Goal: Information Seeking & Learning: Learn about a topic

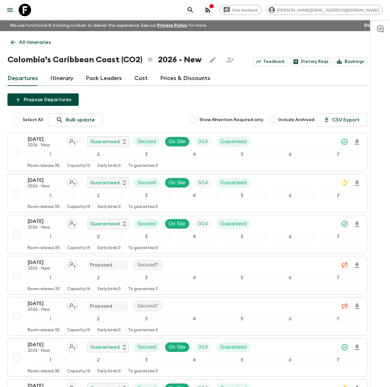
click at [141, 78] on link "Cost" at bounding box center [140, 78] width 13 height 15
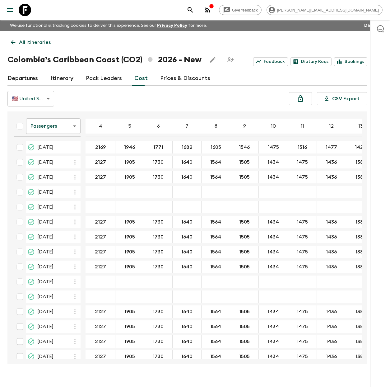
click at [26, 12] on icon at bounding box center [25, 10] width 12 height 12
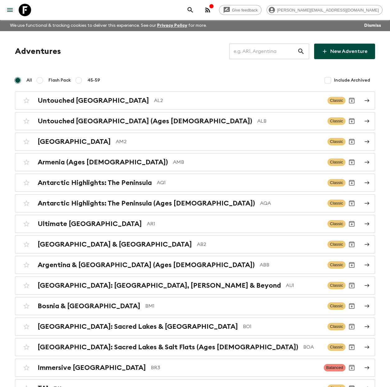
click at [266, 54] on input "text" at bounding box center [263, 51] width 68 height 17
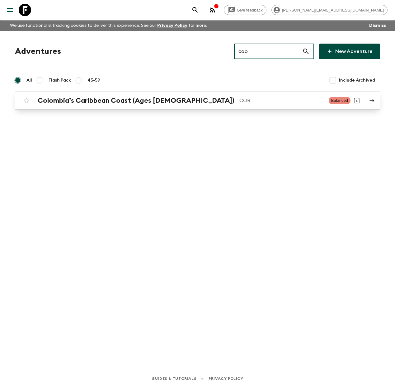
type input "cob"
click at [148, 101] on h2 "Colombia’s Caribbean Coast (Ages [DEMOGRAPHIC_DATA])" at bounding box center [136, 101] width 197 height 8
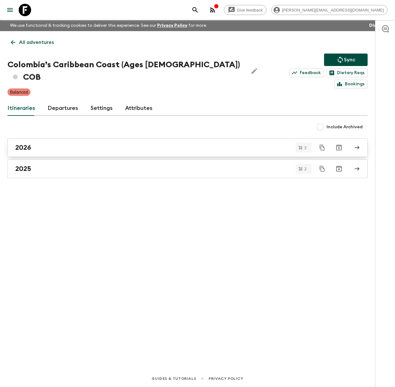
click at [89, 144] on div "2026" at bounding box center [181, 148] width 333 height 8
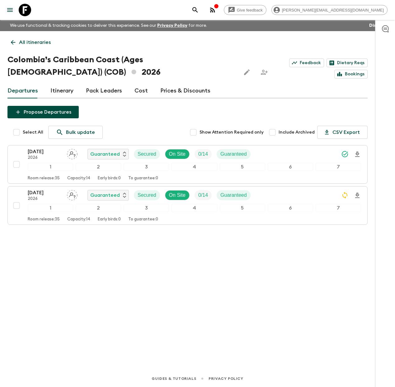
click at [26, 10] on icon at bounding box center [25, 10] width 12 height 12
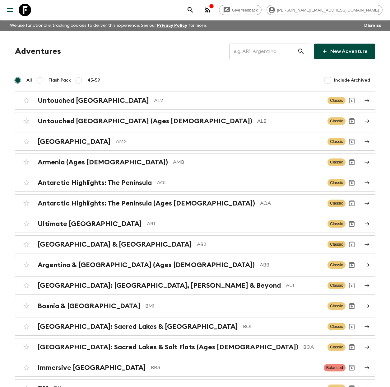
click at [283, 54] on input "text" at bounding box center [263, 51] width 68 height 17
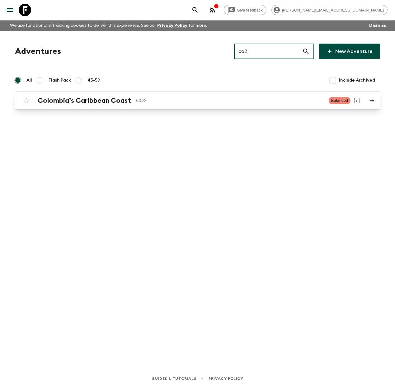
type input "co2"
click at [242, 101] on p "CO2" at bounding box center [230, 100] width 188 height 7
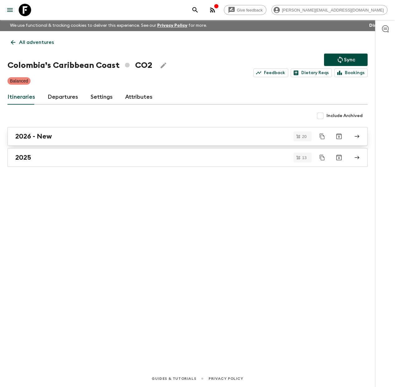
click at [124, 139] on div "2026 - New" at bounding box center [181, 136] width 333 height 8
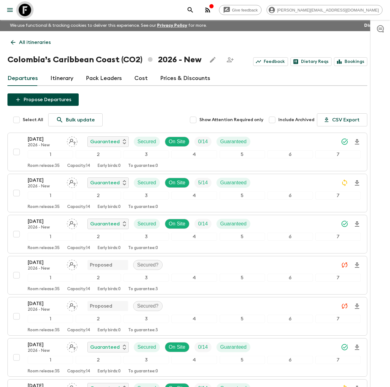
click at [30, 11] on icon at bounding box center [25, 10] width 12 height 12
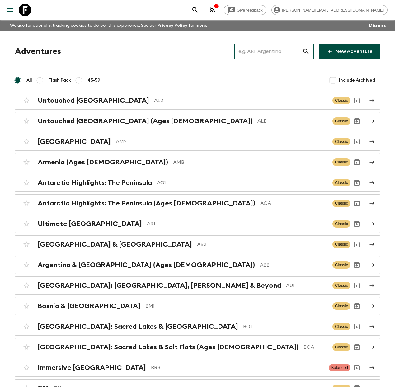
click at [252, 51] on input "text" at bounding box center [268, 51] width 68 height 17
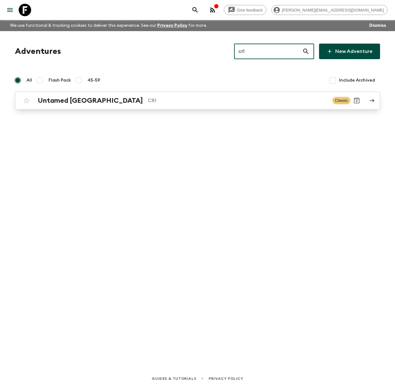
type input "cr1"
click at [90, 102] on h2 "Untamed [GEOGRAPHIC_DATA]" at bounding box center [90, 101] width 105 height 8
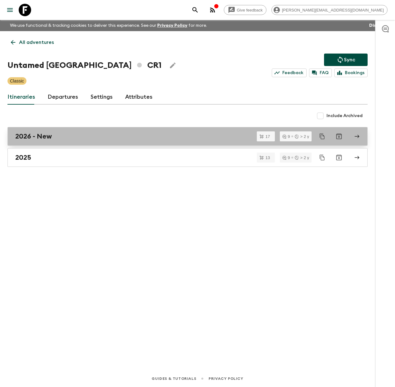
click at [50, 138] on h2 "2026 - New" at bounding box center [33, 136] width 37 height 8
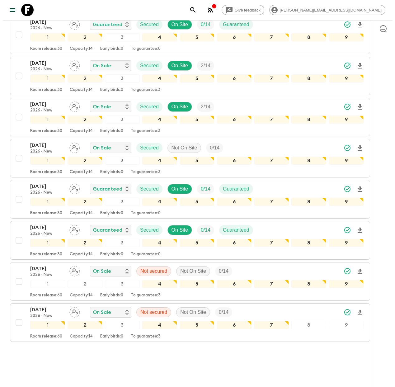
scroll to position [494, 0]
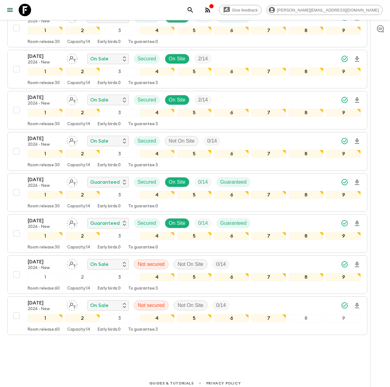
click at [214, 10] on div "button" at bounding box center [211, 7] width 5 height 6
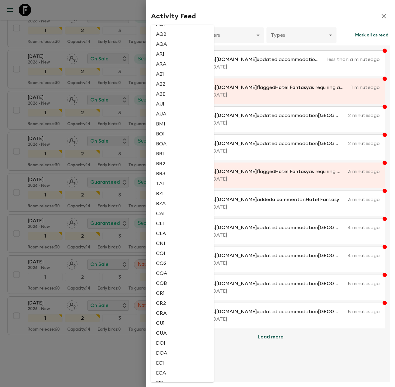
scroll to position [112, 0]
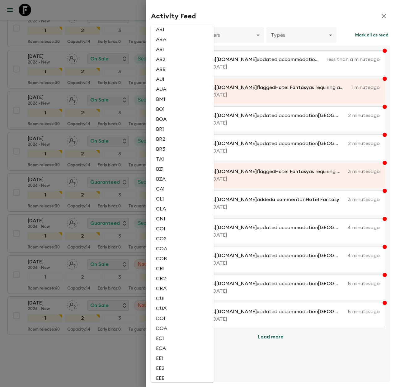
click at [168, 271] on li "CR1" at bounding box center [182, 269] width 63 height 10
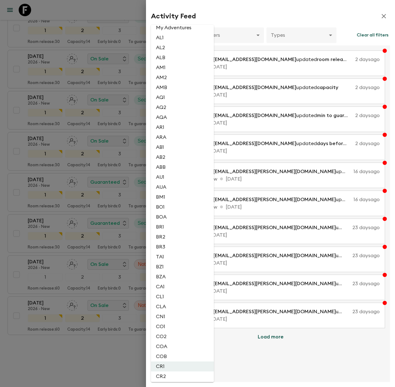
scroll to position [47, 0]
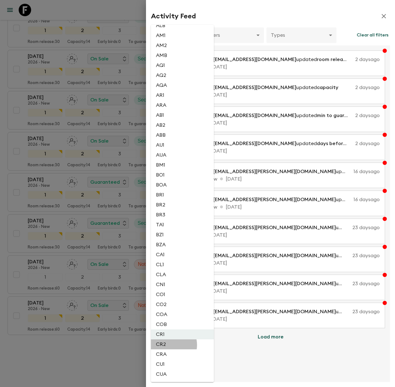
click at [167, 345] on li "CR2" at bounding box center [182, 344] width 63 height 10
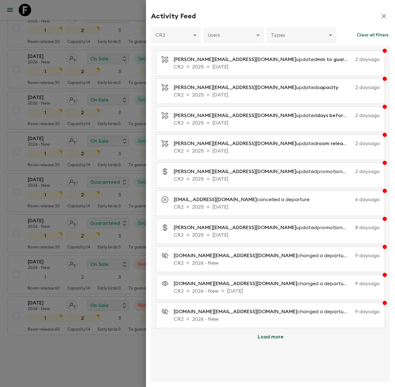
click at [270, 335] on button "Load more" at bounding box center [270, 337] width 41 height 12
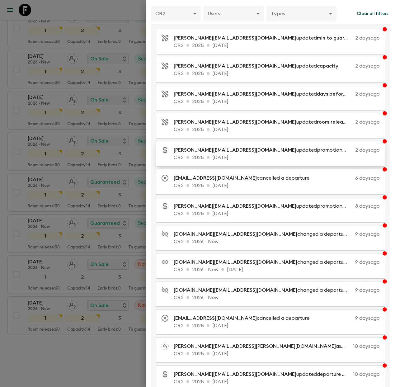
scroll to position [0, 0]
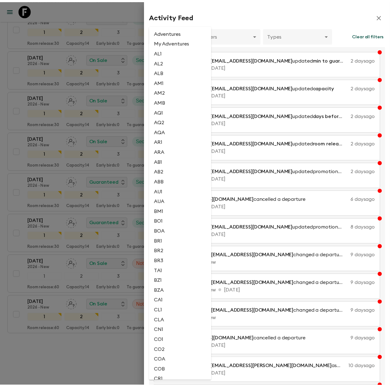
scroll to position [188, 0]
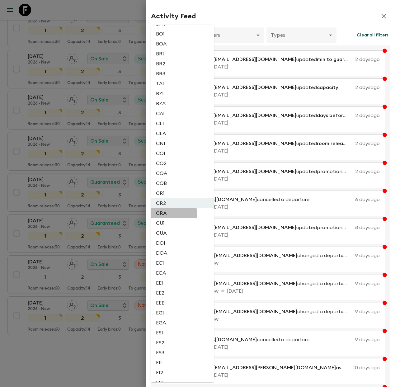
click at [162, 214] on li "CRA" at bounding box center [182, 213] width 63 height 10
type input "3f2d18b9-283b-488f-9cf2-3eea4b066c27"
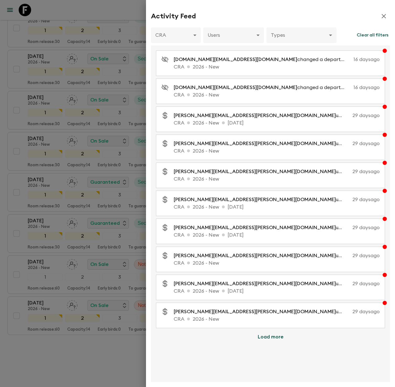
click at [20, 14] on div at bounding box center [197, 193] width 395 height 387
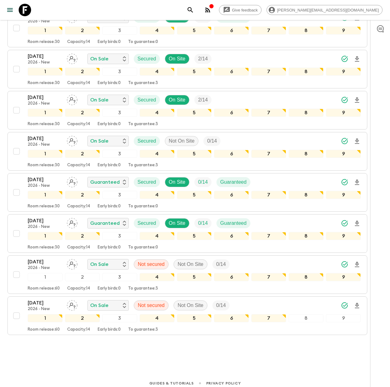
click at [29, 13] on icon at bounding box center [25, 10] width 12 height 12
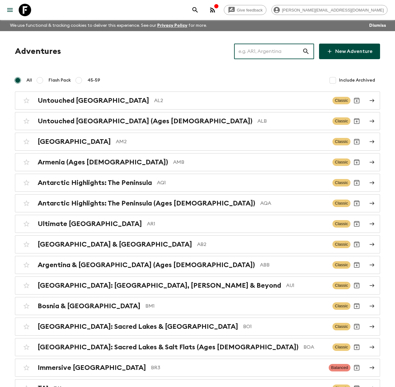
click at [251, 50] on input "text" at bounding box center [268, 51] width 68 height 17
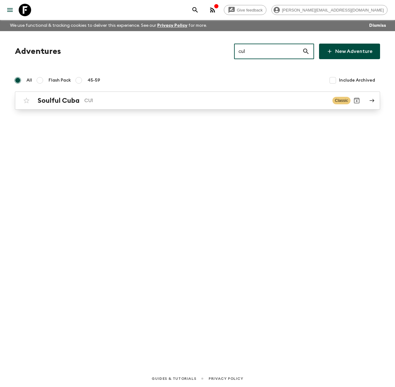
type input "cu1"
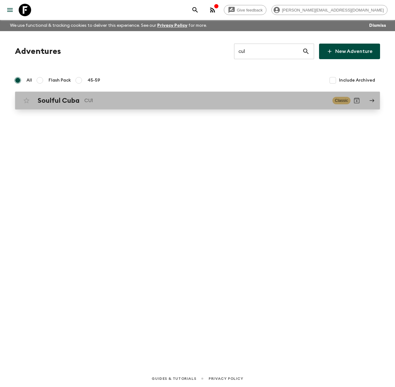
click at [117, 97] on p "CU1" at bounding box center [205, 100] width 243 height 7
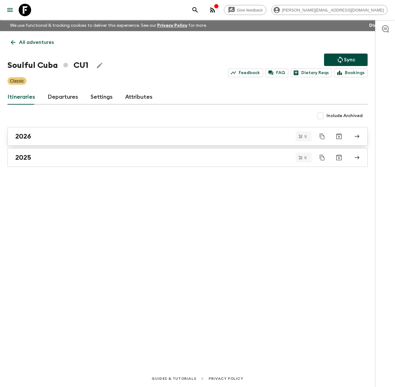
click at [79, 142] on link "2026" at bounding box center [187, 136] width 360 height 19
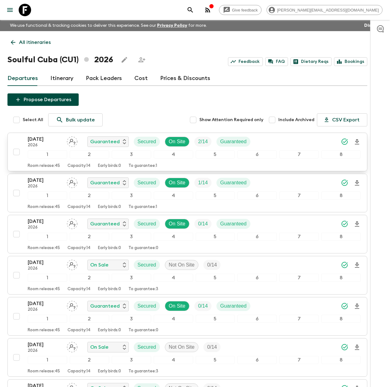
click at [37, 142] on p "[DATE]" at bounding box center [45, 138] width 34 height 7
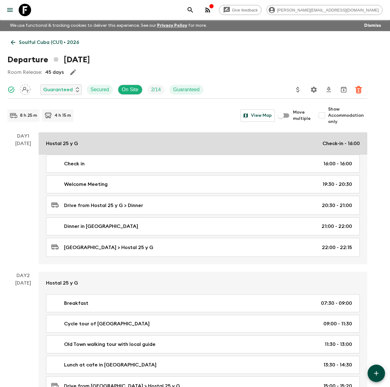
click at [71, 148] on link "Hostal 25 y G Check-in - 16:00" at bounding box center [203, 143] width 329 height 22
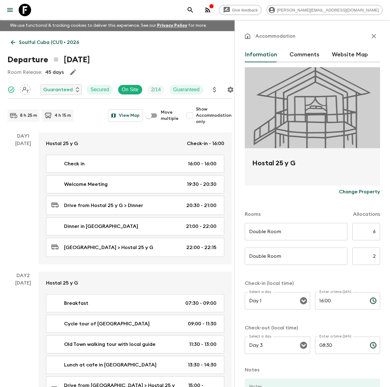
drag, startPoint x: 369, startPoint y: 37, endPoint x: 340, endPoint y: 38, distance: 28.7
click at [370, 38] on icon "button" at bounding box center [373, 35] width 7 height 7
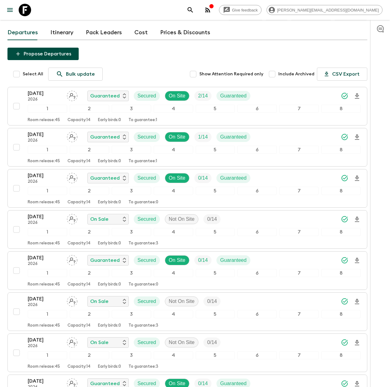
scroll to position [170, 0]
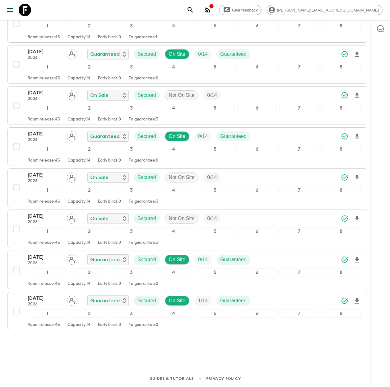
click at [26, 6] on icon at bounding box center [25, 10] width 12 height 12
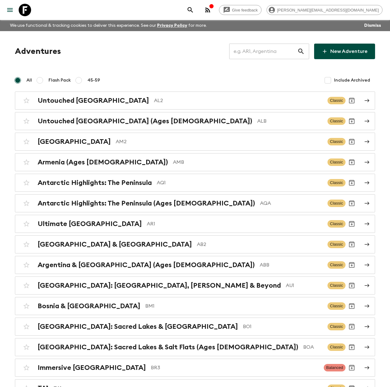
click at [253, 48] on input "text" at bounding box center [263, 51] width 68 height 17
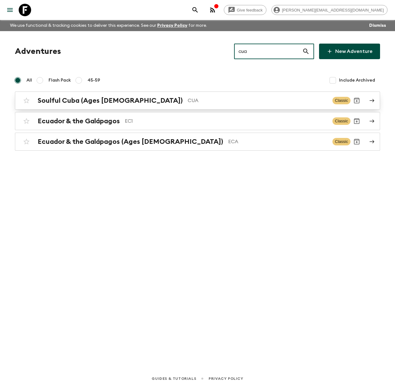
type input "cua"
click at [108, 103] on h2 "Soulful Cuba (Ages [DEMOGRAPHIC_DATA])" at bounding box center [110, 101] width 145 height 8
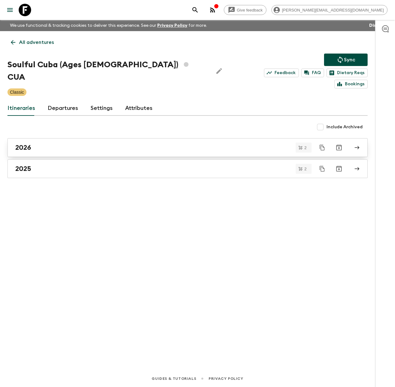
click at [56, 144] on div "2026" at bounding box center [181, 148] width 333 height 8
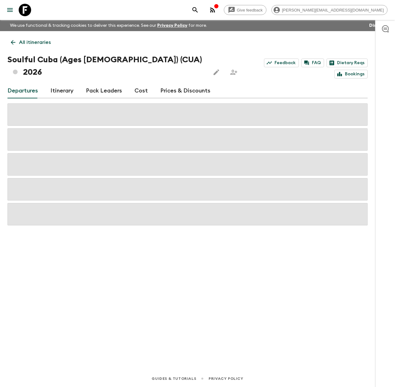
click at [139, 83] on link "Cost" at bounding box center [140, 90] width 13 height 15
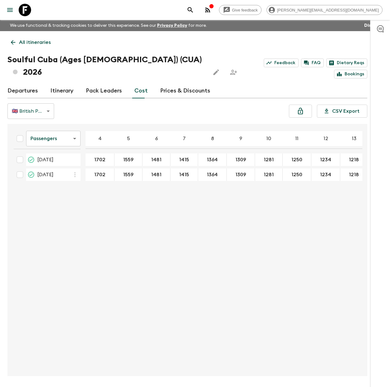
click at [32, 83] on link "Departures" at bounding box center [22, 90] width 31 height 15
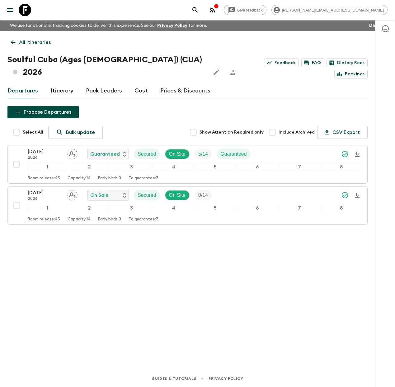
click at [28, 10] on icon at bounding box center [25, 10] width 12 height 12
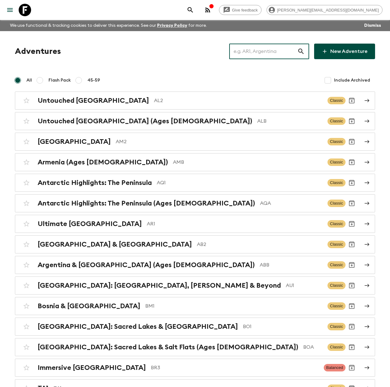
click at [272, 50] on input "text" at bounding box center [263, 51] width 68 height 17
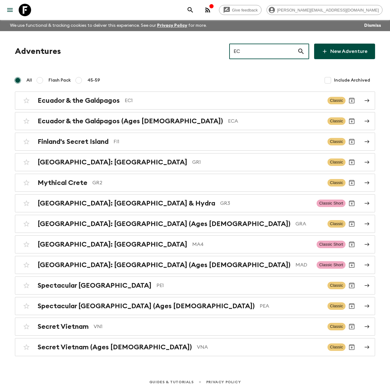
type input "EC1"
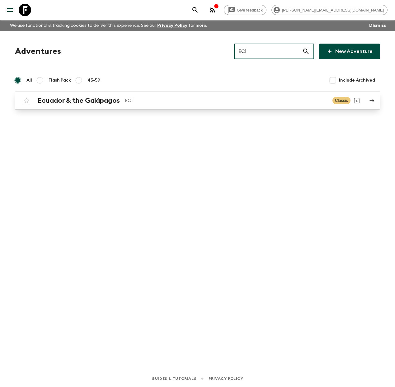
click at [164, 106] on div "Ecuador & the Galápagos EC1 Classic" at bounding box center [185, 100] width 330 height 12
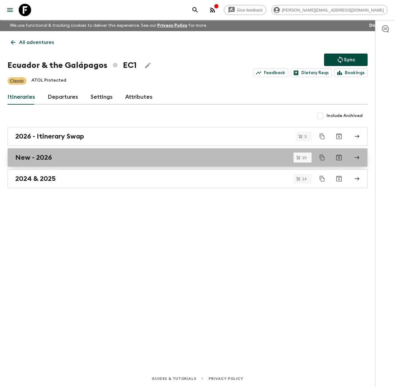
click at [120, 156] on div "New - 2026" at bounding box center [181, 157] width 333 height 8
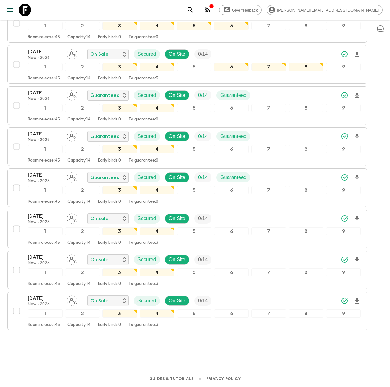
scroll to position [72, 0]
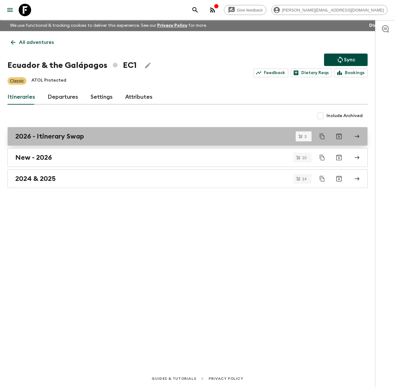
click at [76, 138] on h2 "2026 - Itinerary Swap" at bounding box center [49, 136] width 69 height 8
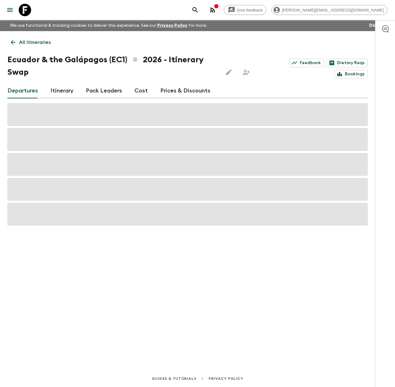
click at [137, 91] on link "Cost" at bounding box center [140, 90] width 13 height 15
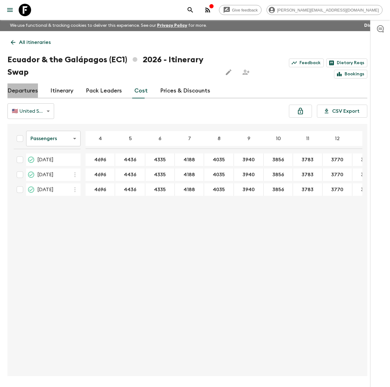
click at [27, 91] on link "Departures" at bounding box center [22, 90] width 31 height 15
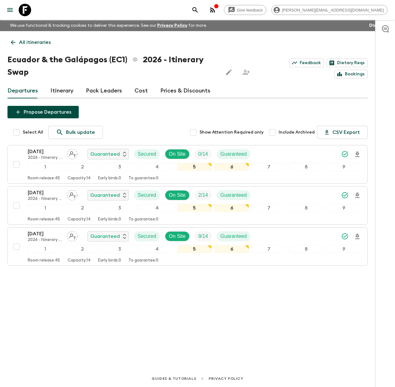
click at [25, 10] on icon at bounding box center [25, 10] width 12 height 12
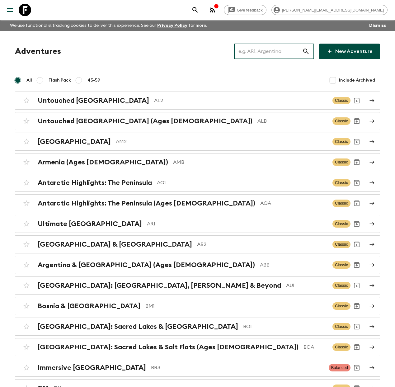
click at [268, 53] on input "text" at bounding box center [268, 51] width 68 height 17
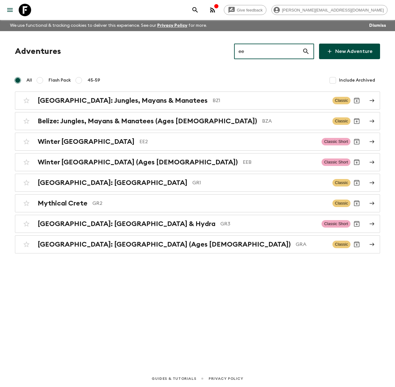
type input "ee2"
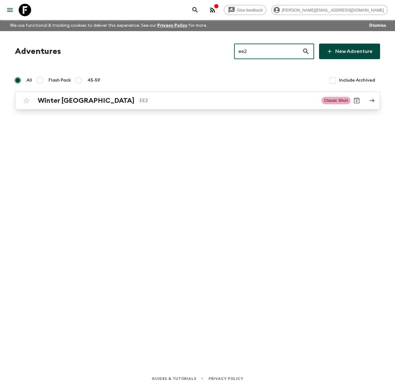
click at [139, 101] on p "EE2" at bounding box center [227, 100] width 177 height 7
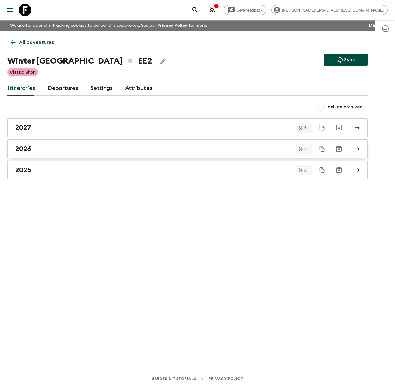
click at [36, 149] on div "2026" at bounding box center [181, 149] width 333 height 8
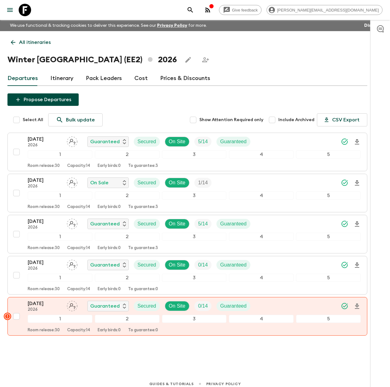
click at [19, 41] on p "All itineraries" at bounding box center [35, 42] width 32 height 7
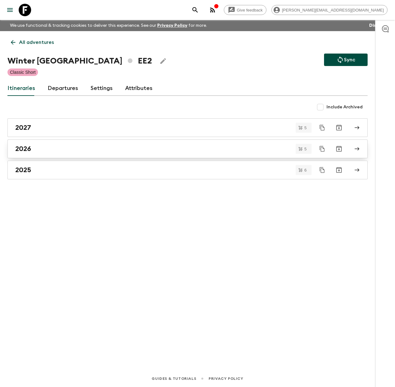
click at [30, 147] on h2 "2026" at bounding box center [23, 149] width 16 height 8
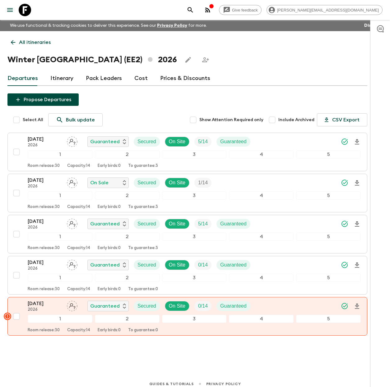
click at [23, 42] on p "All itineraries" at bounding box center [35, 42] width 32 height 7
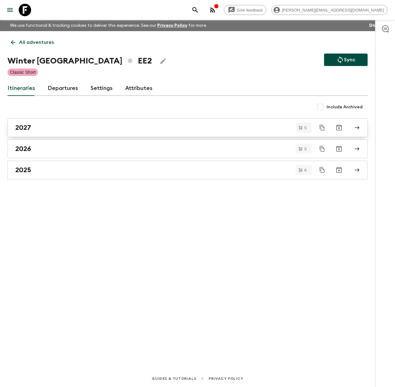
click at [35, 128] on div "2027" at bounding box center [181, 128] width 333 height 8
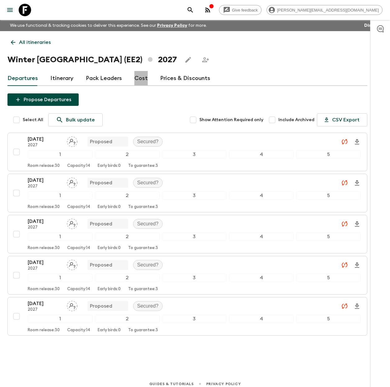
click at [140, 79] on link "Cost" at bounding box center [140, 78] width 13 height 15
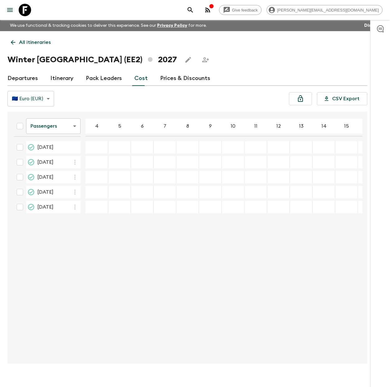
click at [31, 78] on link "Departures" at bounding box center [22, 78] width 31 height 15
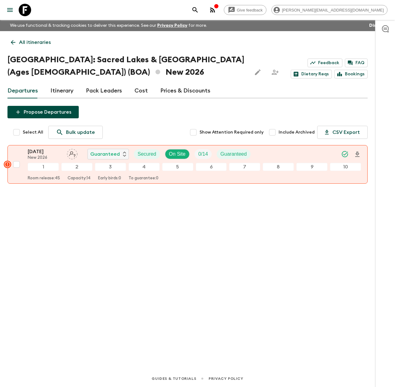
click at [22, 8] on icon at bounding box center [25, 10] width 12 height 12
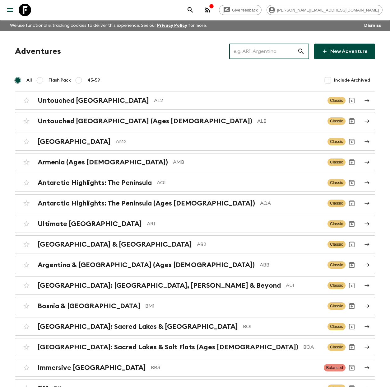
click at [262, 53] on input "text" at bounding box center [263, 51] width 68 height 17
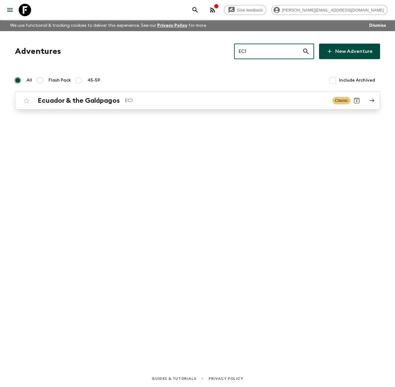
type input "EC1"
click at [106, 101] on h2 "Ecuador & the Galápagos" at bounding box center [79, 101] width 82 height 8
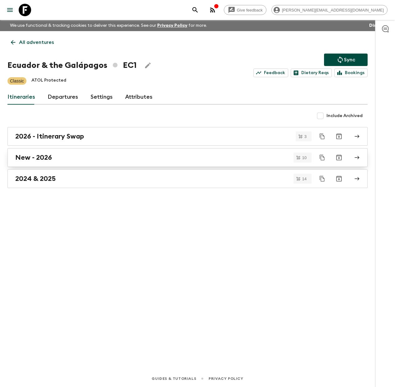
click at [49, 155] on h2 "New - 2026" at bounding box center [33, 157] width 37 height 8
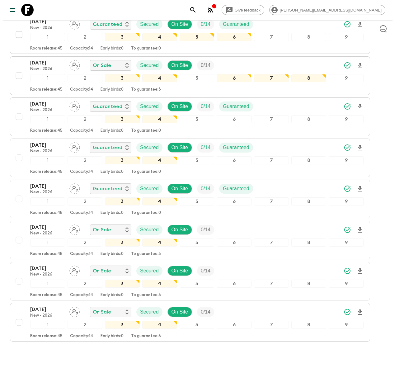
scroll to position [211, 0]
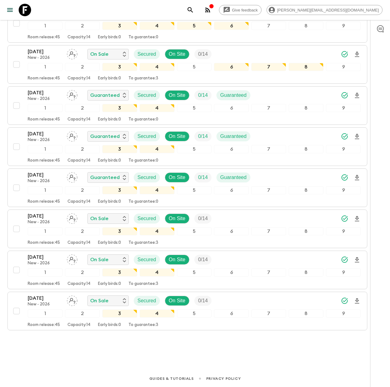
click at [212, 10] on icon "button" at bounding box center [207, 9] width 7 height 7
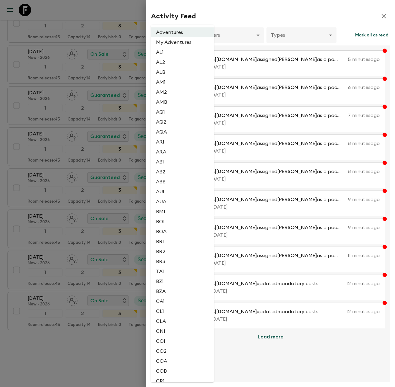
click at [184, 36] on body "Give feedback aida@flashpack.com We use functional & tracking cookies to delive…" at bounding box center [197, 88] width 395 height 598
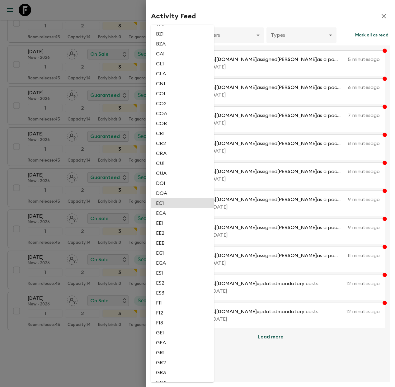
click at [179, 204] on li "EC1" at bounding box center [182, 203] width 63 height 10
type input "abc7d5fd-6bb6-4998-a458-1d68ff59dabd"
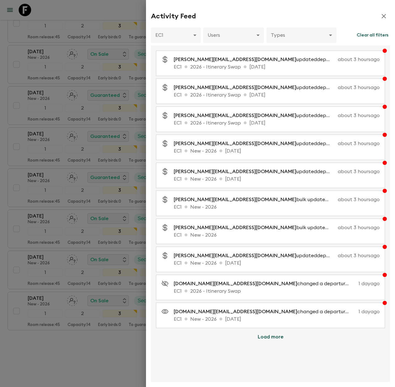
click at [275, 337] on button "Load more" at bounding box center [270, 337] width 41 height 12
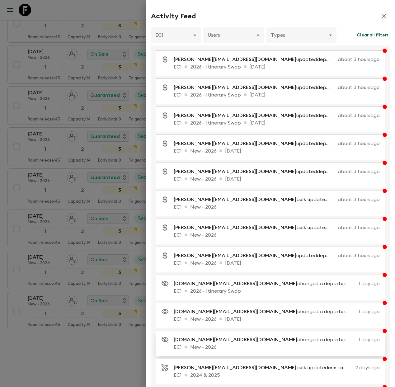
scroll to position [236, 0]
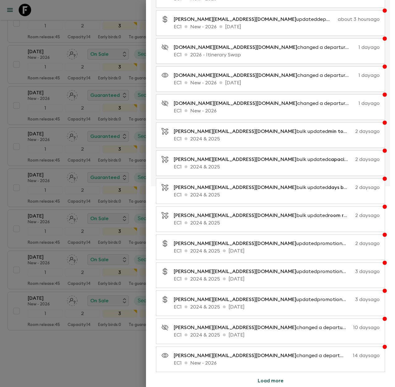
click at [272, 380] on button "Load more" at bounding box center [270, 381] width 41 height 12
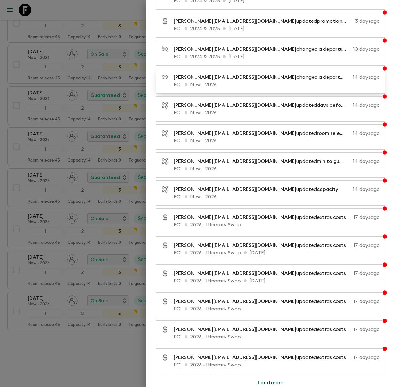
scroll to position [516, 0]
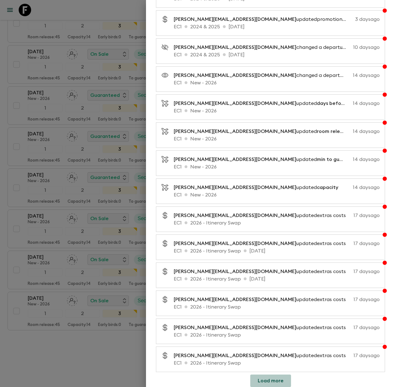
click at [274, 380] on button "Load more" at bounding box center [270, 381] width 41 height 12
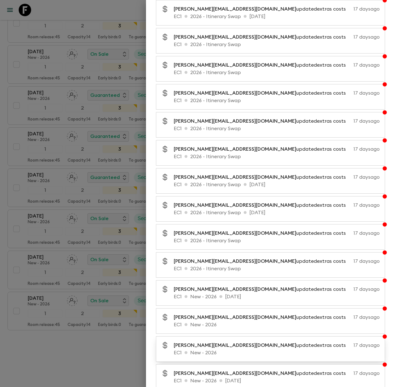
scroll to position [797, 0]
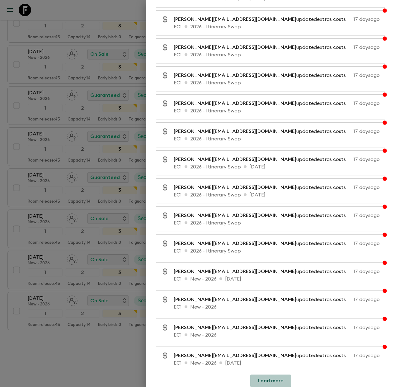
click at [276, 381] on button "Load more" at bounding box center [270, 381] width 41 height 12
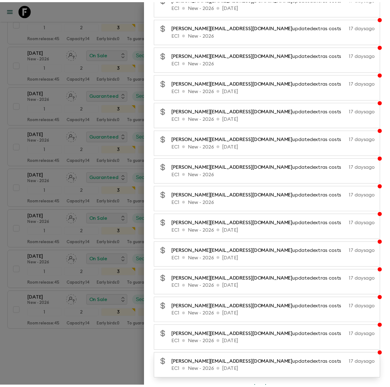
scroll to position [1077, 0]
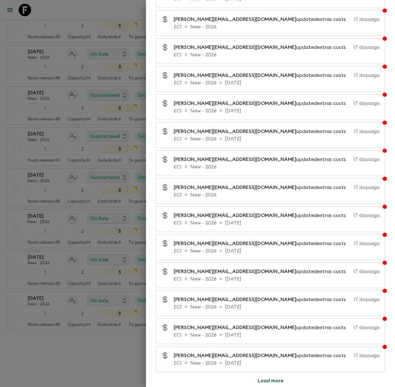
click at [26, 12] on div at bounding box center [197, 193] width 395 height 387
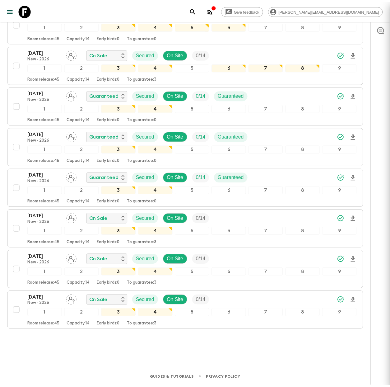
scroll to position [0, 0]
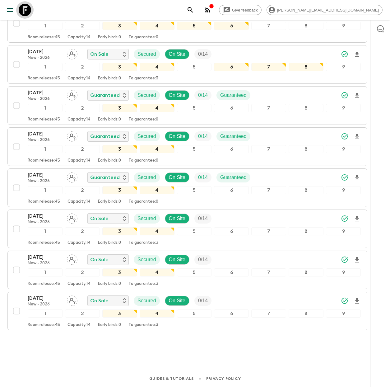
click at [26, 12] on icon at bounding box center [25, 10] width 12 height 12
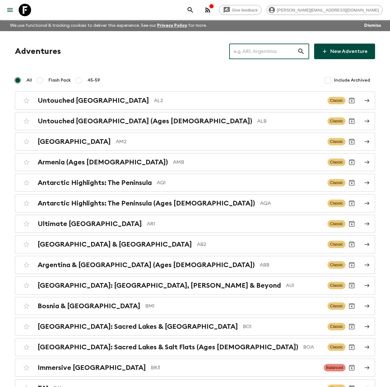
click at [278, 53] on input "text" at bounding box center [263, 51] width 68 height 17
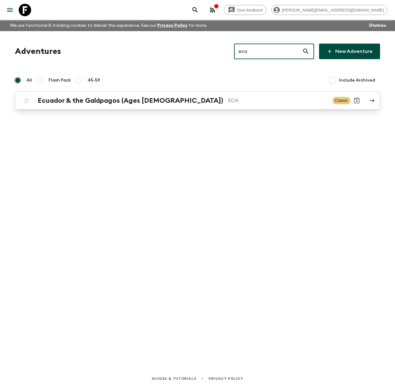
type input "eca"
click at [191, 93] on link "Ecuador & the Galápagos (Ages 45-59) ECA Classic" at bounding box center [197, 101] width 365 height 18
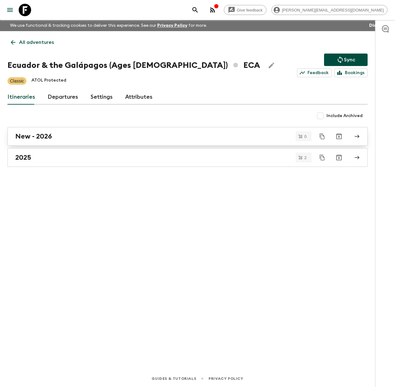
click at [135, 142] on link "New - 2026" at bounding box center [187, 136] width 360 height 19
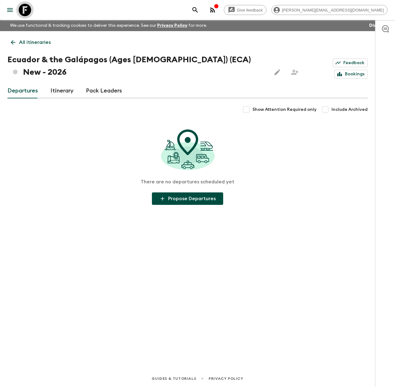
click at [26, 12] on icon at bounding box center [25, 10] width 12 height 12
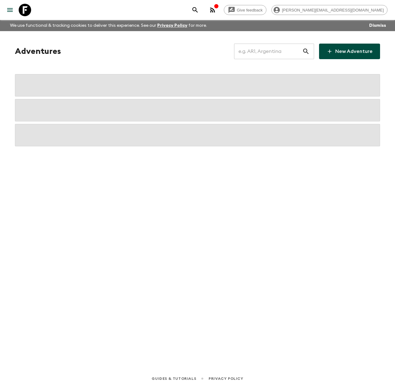
click at [268, 51] on input "text" at bounding box center [268, 51] width 68 height 17
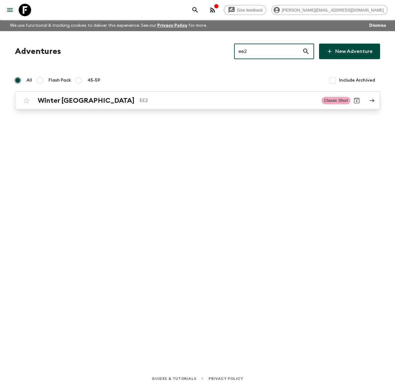
type input "ee2"
click at [141, 101] on p "EE2" at bounding box center [227, 100] width 177 height 7
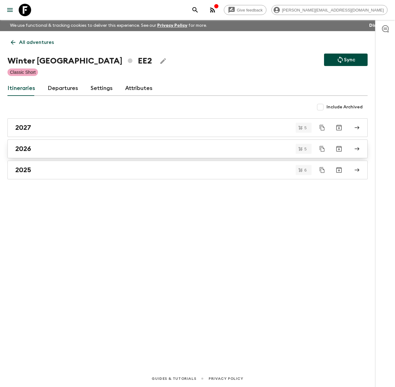
click at [36, 149] on div "2026" at bounding box center [181, 149] width 333 height 8
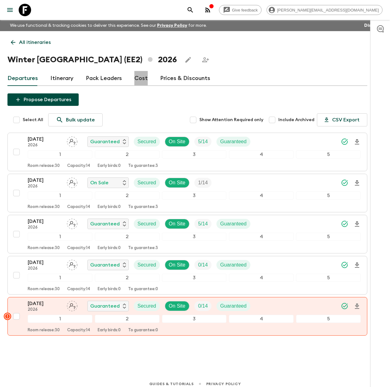
click at [139, 79] on link "Cost" at bounding box center [140, 78] width 13 height 15
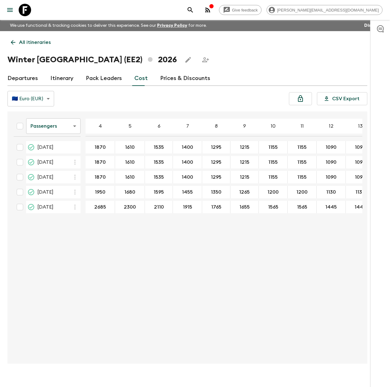
click at [26, 78] on link "Departures" at bounding box center [22, 78] width 31 height 15
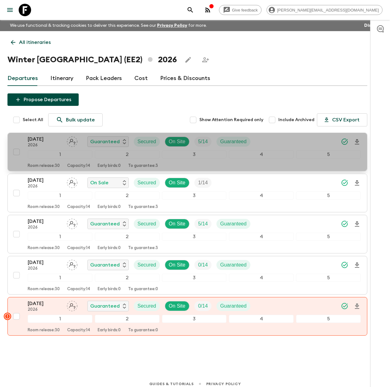
click at [45, 139] on p "[DATE]" at bounding box center [45, 138] width 34 height 7
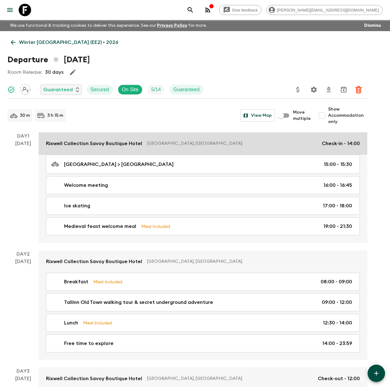
click at [103, 145] on p "Rixwell Collection Savoy Boutique Hotel" at bounding box center [94, 143] width 96 height 7
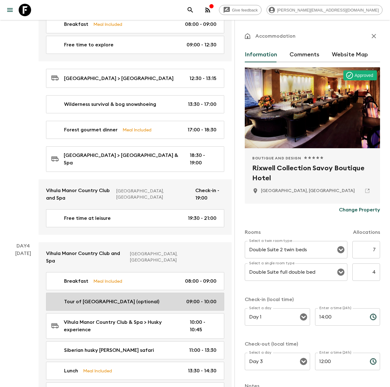
scroll to position [562, 0]
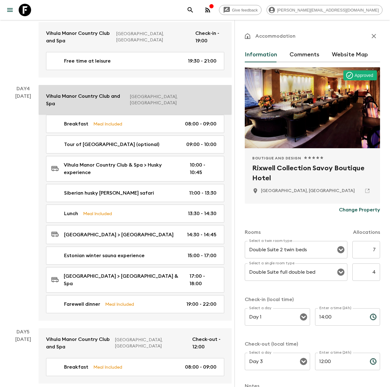
click at [119, 85] on link "Vihula Manor Country Club and Spa Lahemaa National Park, Estonia" at bounding box center [135, 100] width 193 height 30
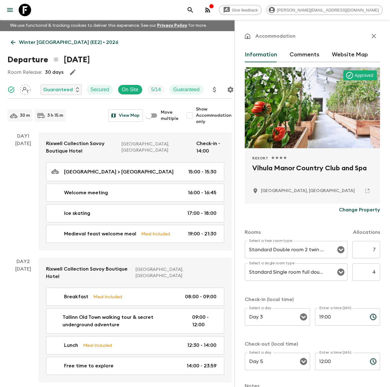
scroll to position [562, 0]
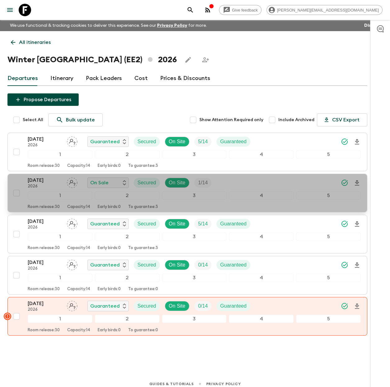
click at [41, 181] on p "[DATE]" at bounding box center [45, 180] width 34 height 7
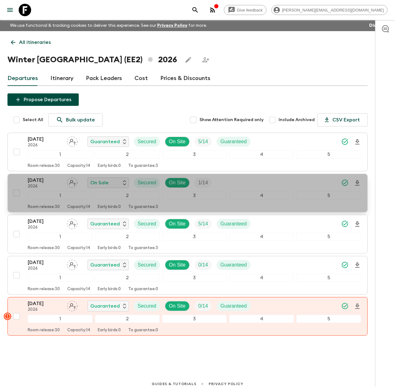
click at [41, 181] on div "All itineraries Winter Estonia (EE2) 2026 Departures Itinerary Pack Leaders Cos…" at bounding box center [187, 194] width 375 height 327
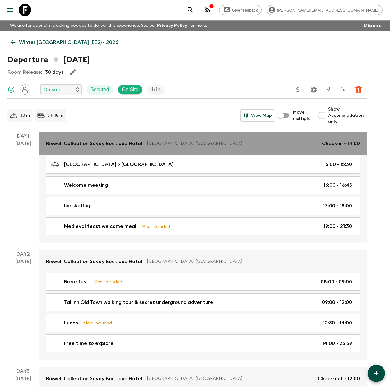
click at [90, 146] on p "Rixwell Collection Savoy Boutique Hotel" at bounding box center [94, 143] width 96 height 7
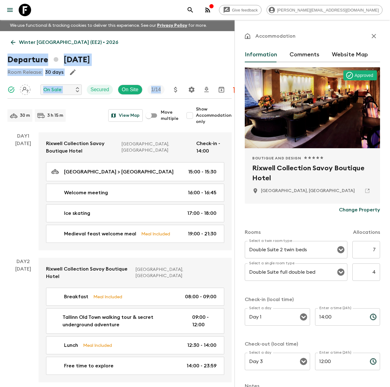
click at [372, 37] on icon "button" at bounding box center [374, 36] width 4 height 4
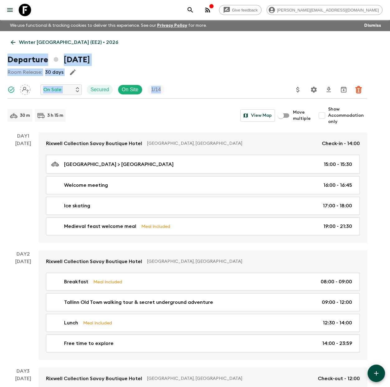
click at [42, 42] on p "Winter Estonia (EE2) • 2026" at bounding box center [68, 42] width 99 height 7
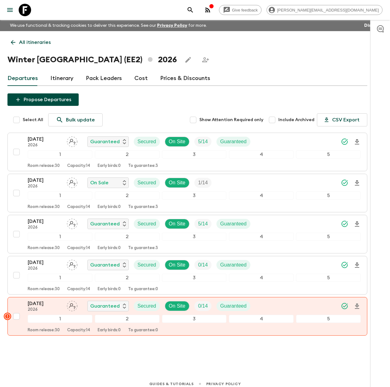
click at [141, 77] on link "Cost" at bounding box center [140, 78] width 13 height 15
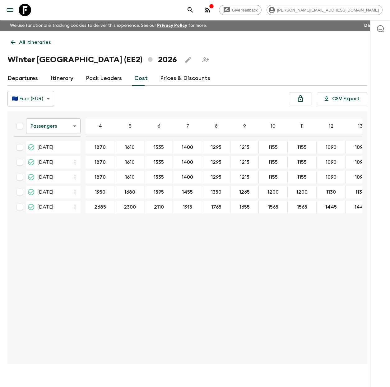
click at [28, 10] on icon at bounding box center [25, 10] width 12 height 12
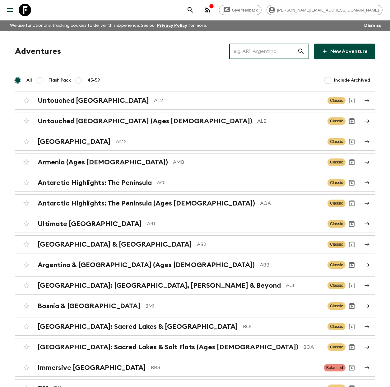
click at [262, 51] on input "text" at bounding box center [263, 51] width 68 height 17
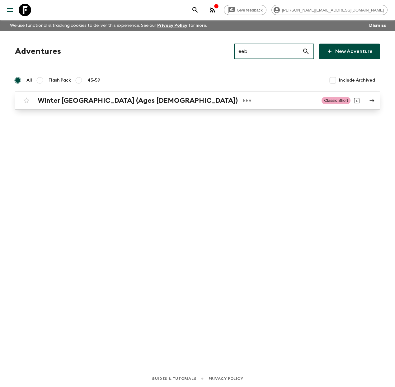
type input "eeb"
click at [243, 98] on p "EEB" at bounding box center [280, 100] width 74 height 7
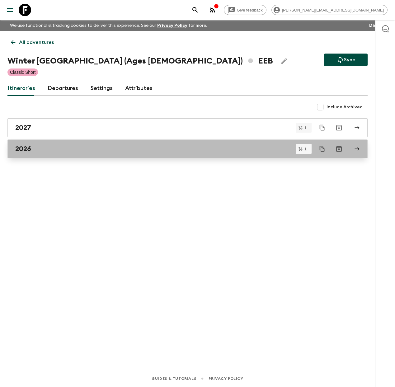
click at [59, 148] on div "2026" at bounding box center [181, 149] width 333 height 8
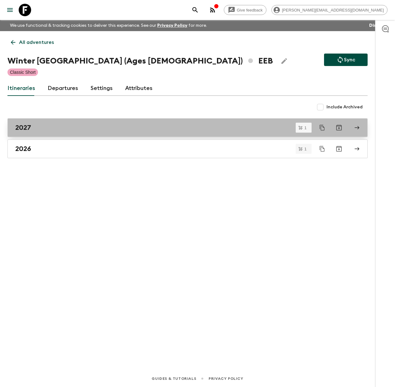
click at [37, 130] on div "2027" at bounding box center [181, 128] width 333 height 8
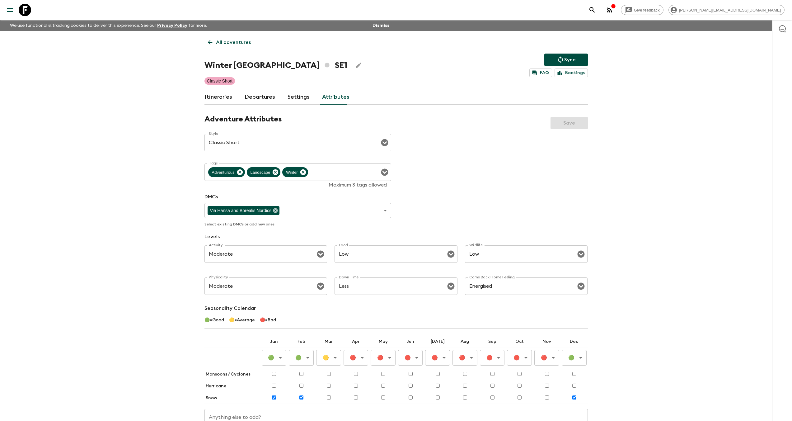
click at [29, 12] on icon at bounding box center [25, 10] width 12 height 12
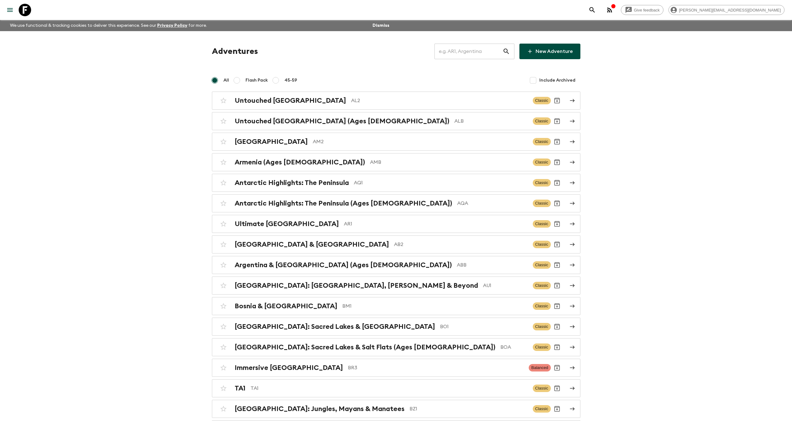
click at [482, 53] on input "text" at bounding box center [469, 51] width 68 height 17
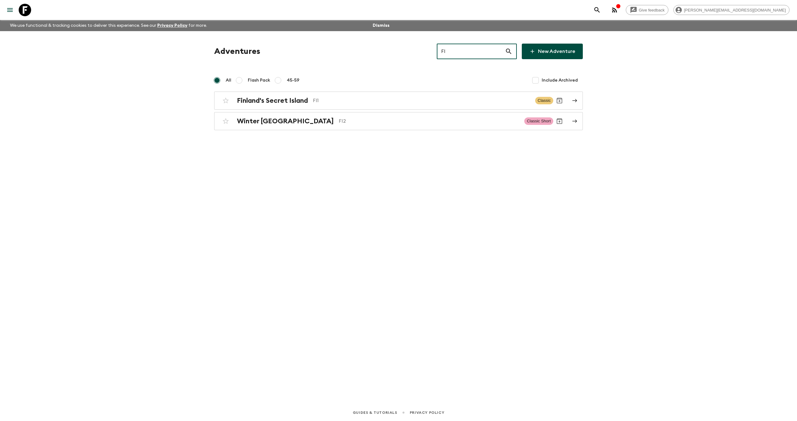
type input "FI"
